Goal: Understand process/instructions

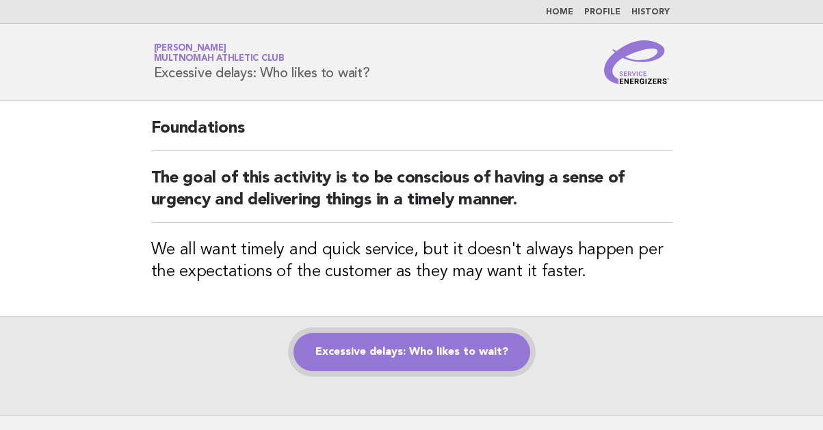
click at [450, 341] on link "Excessive delays: Who likes to wait?" at bounding box center [411, 352] width 237 height 38
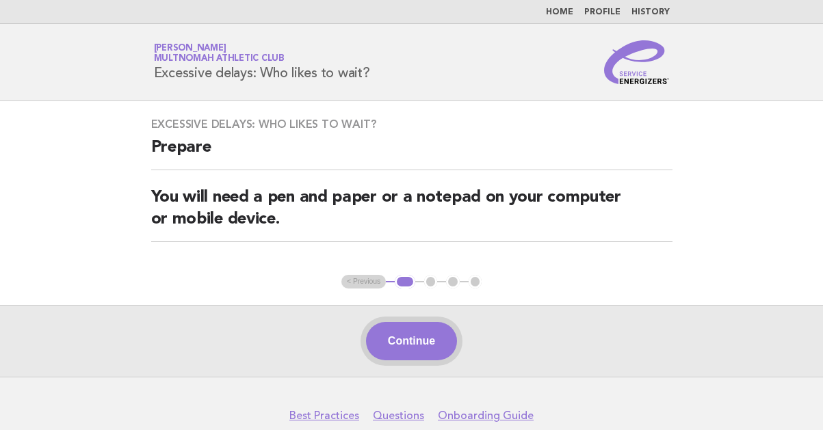
click at [416, 340] on button "Continue" at bounding box center [411, 341] width 91 height 38
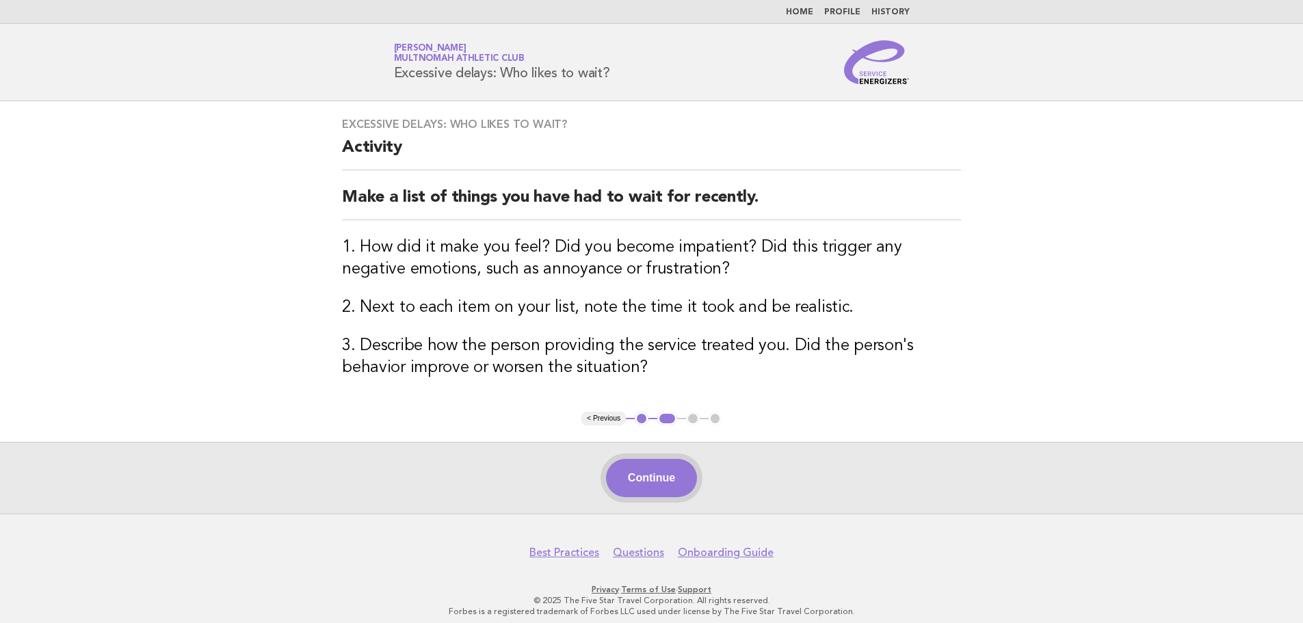
click at [673, 429] on button "Continue" at bounding box center [651, 478] width 91 height 38
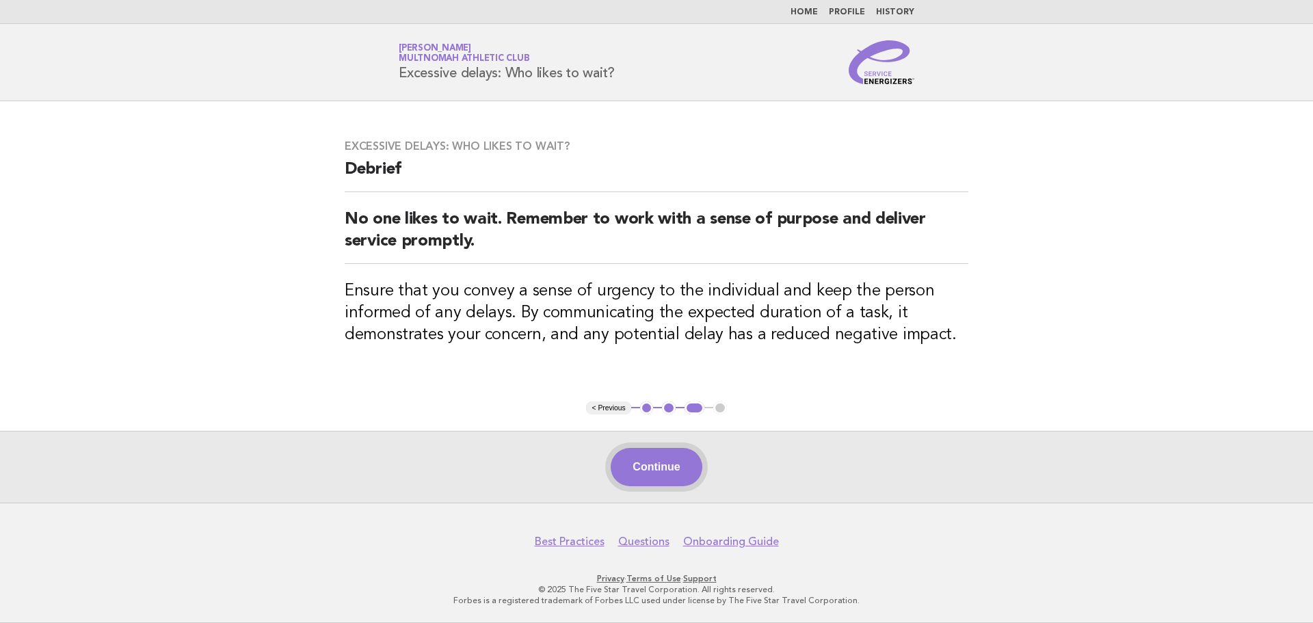
click at [662, 429] on button "Continue" at bounding box center [656, 467] width 91 height 38
